Goal: Navigation & Orientation: Find specific page/section

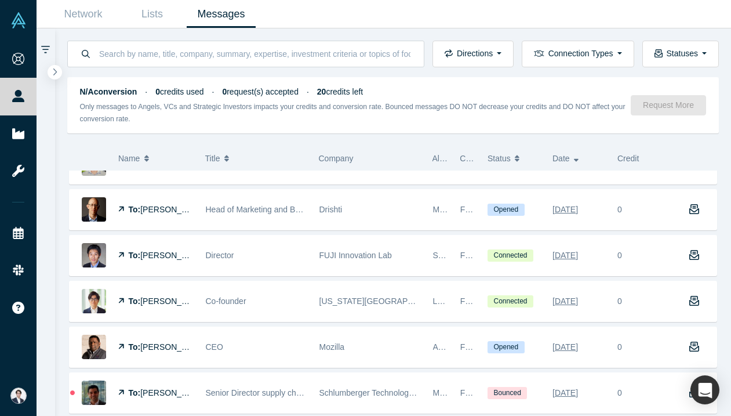
scroll to position [441, 0]
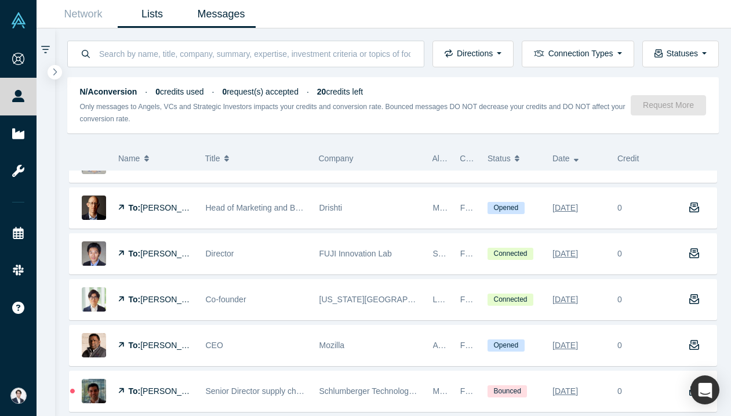
click at [165, 16] on link "Lists" at bounding box center [152, 14] width 69 height 27
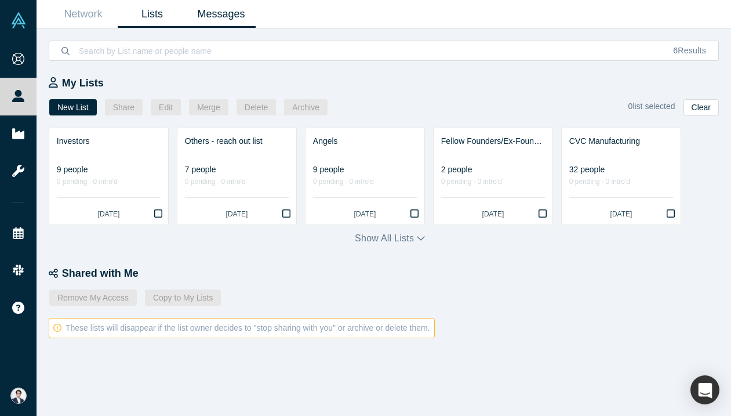
click at [200, 23] on link "Messages" at bounding box center [221, 14] width 69 height 27
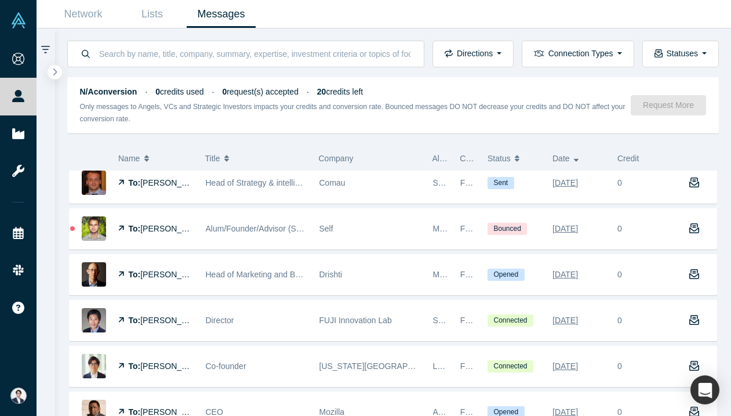
scroll to position [381, 0]
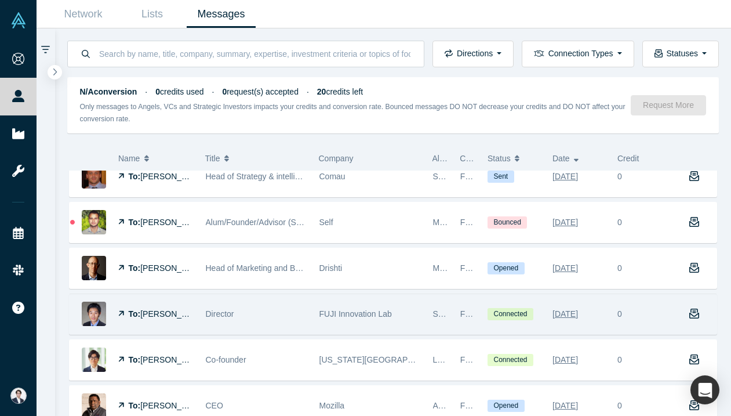
click at [216, 321] on div "Director" at bounding box center [256, 314] width 101 height 40
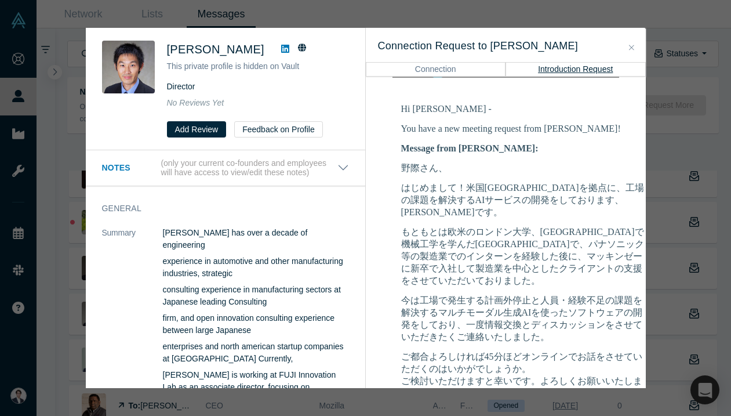
scroll to position [174, 0]
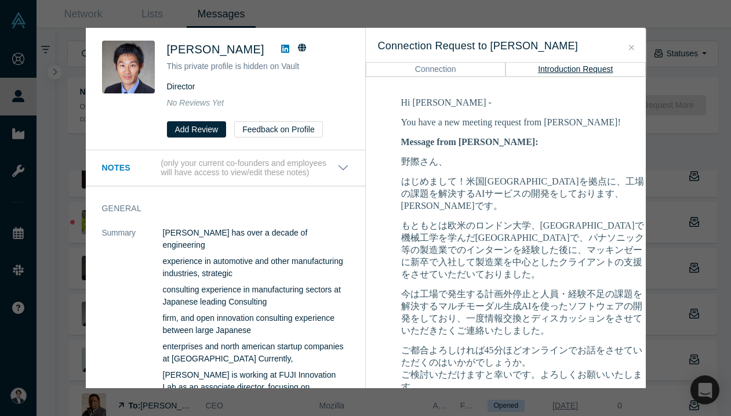
click at [63, 257] on div "Daisuke Nogiwa This private profile is hidden on Vault Director No Reviews Yet …" at bounding box center [365, 208] width 731 height 416
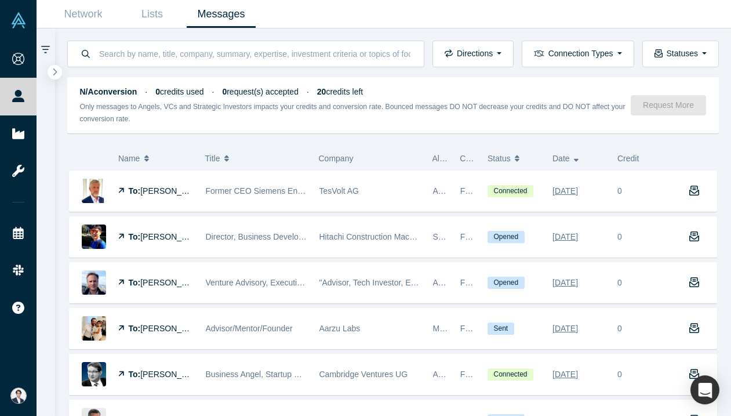
scroll to position [390, 0]
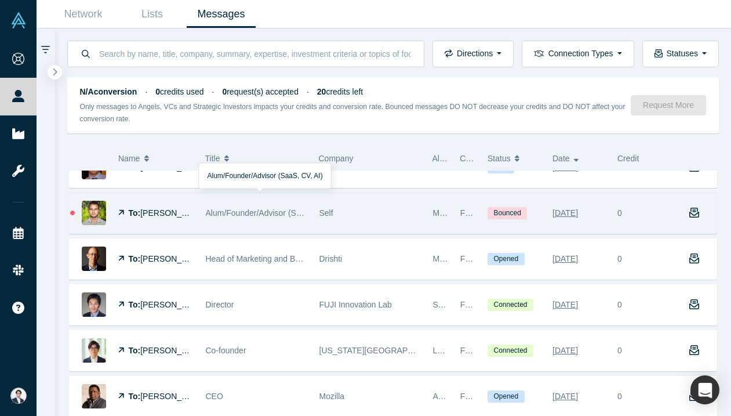
click at [215, 203] on div "Alum/Founder/Advisor (SaaS, CV, AI)" at bounding box center [256, 213] width 101 height 40
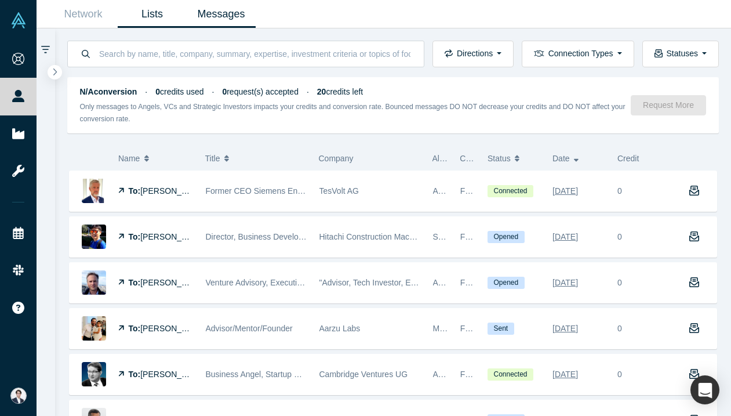
click at [162, 17] on link "Lists" at bounding box center [152, 14] width 69 height 27
